Goal: Task Accomplishment & Management: Manage account settings

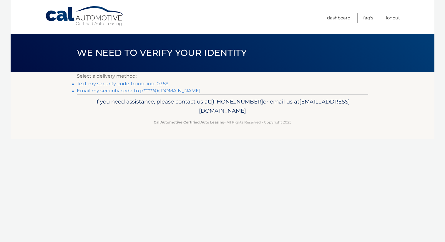
click at [154, 82] on link "Text my security code to xxx-xxx-0389" at bounding box center [123, 84] width 92 height 6
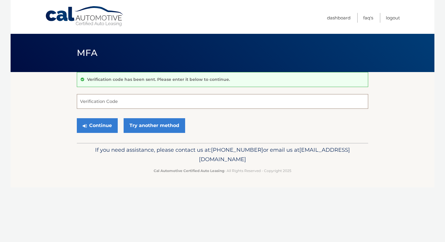
click at [125, 102] on input "Verification Code" at bounding box center [222, 101] width 291 height 15
type input "900953"
click at [103, 129] on button "Continue" at bounding box center [97, 125] width 41 height 15
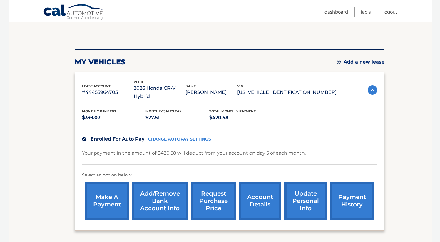
scroll to position [51, 0]
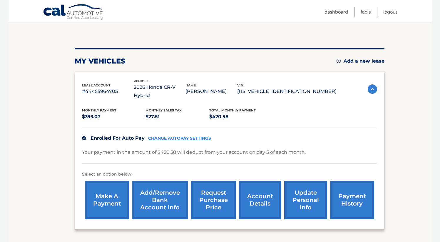
click at [197, 136] on link "CHANGE AUTOPAY SETTINGS" at bounding box center [179, 138] width 63 height 5
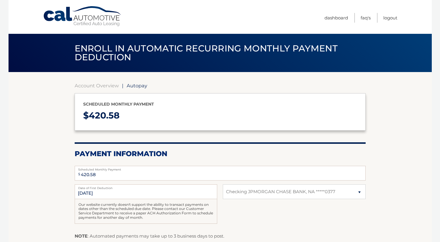
select select "ZWM0YzY3MmQtZjI5ZC00MTUwLWI3MzgtZDFlMmFjNDk5MzRj"
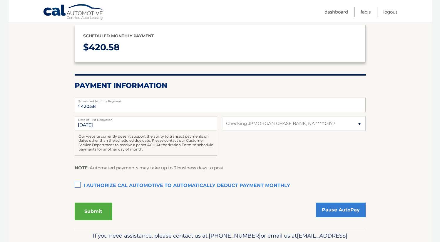
scroll to position [71, 0]
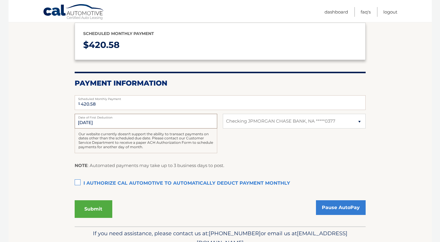
click at [166, 124] on input "[DATE]" at bounding box center [146, 121] width 143 height 15
click at [114, 119] on input "[DATE]" at bounding box center [146, 121] width 143 height 15
click at [84, 122] on input "[DATE]" at bounding box center [146, 121] width 143 height 15
click at [82, 121] on input "[DATE]" at bounding box center [146, 121] width 143 height 15
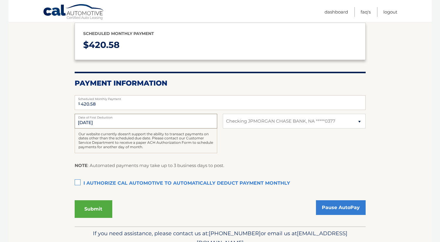
click at [82, 121] on input "9/5/2025" at bounding box center [146, 121] width 143 height 15
click at [122, 129] on div "Our website currently doesn't support the ability to transact payments on dates…" at bounding box center [146, 141] width 143 height 25
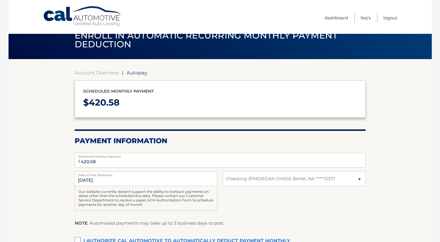
scroll to position [12, 0]
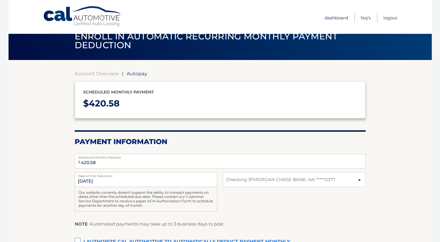
click at [334, 14] on link "Dashboard" at bounding box center [337, 18] width 24 height 10
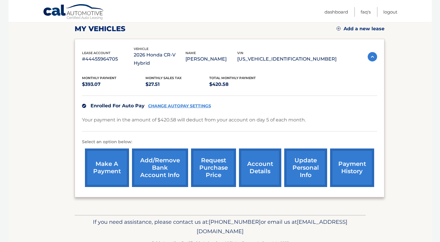
scroll to position [83, 0]
click at [295, 154] on link "update personal info" at bounding box center [305, 167] width 43 height 39
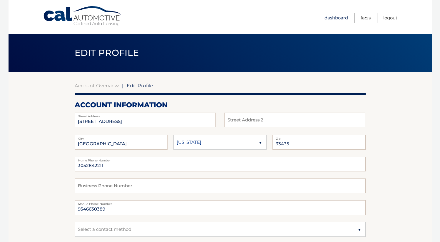
click at [336, 15] on link "Dashboard" at bounding box center [337, 18] width 24 height 10
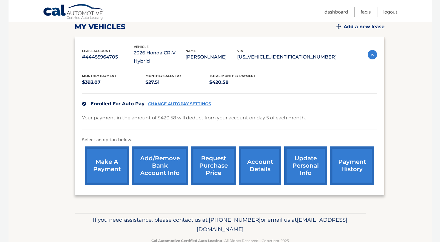
scroll to position [92, 0]
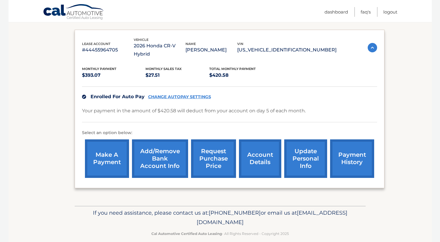
click at [256, 150] on link "account details" at bounding box center [260, 158] width 42 height 39
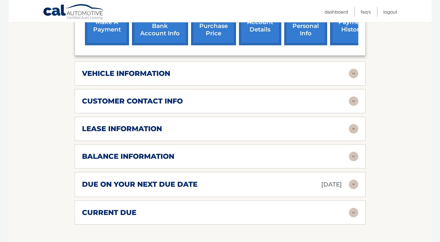
scroll to position [233, 0]
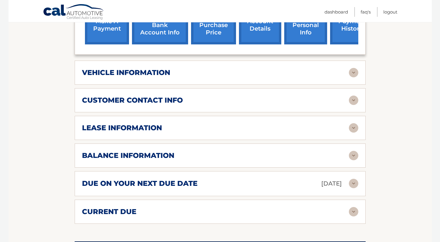
click at [351, 72] on img at bounding box center [353, 72] width 9 height 9
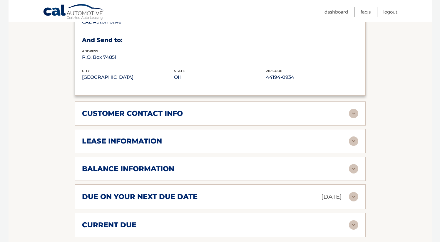
scroll to position [366, 0]
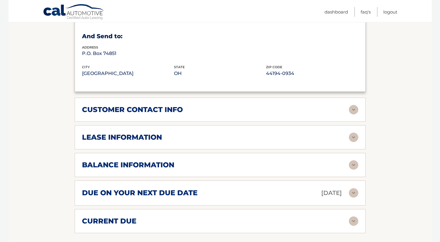
click at [354, 139] on img at bounding box center [353, 137] width 9 height 9
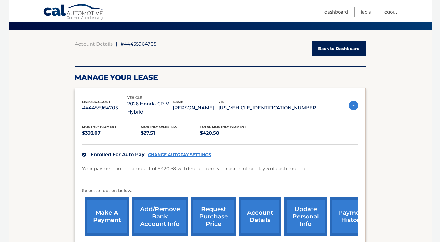
scroll to position [0, 0]
